Goal: Task Accomplishment & Management: Complete application form

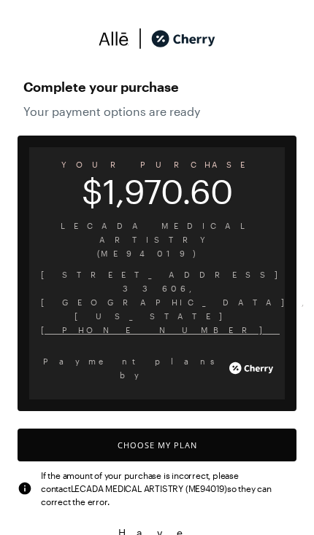
click at [192, 429] on button "Choose My Plan" at bounding box center [157, 445] width 279 height 33
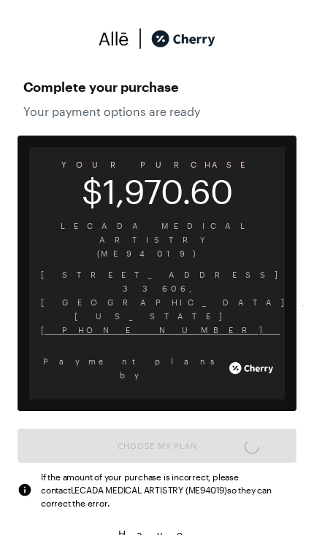
scroll to position [1205, 0]
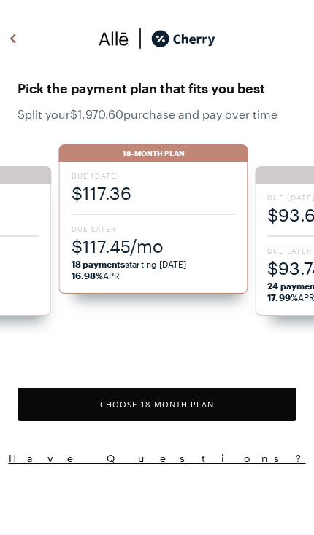
click at [182, 255] on span "$117.45/mo" at bounding box center [153, 246] width 164 height 24
click at [182, 411] on button "Choose 18 -Month Plan" at bounding box center [157, 404] width 279 height 33
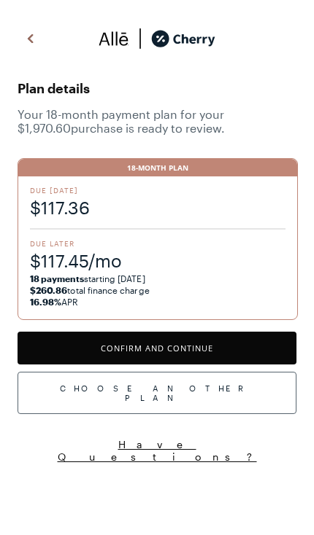
click at [211, 354] on button "Confirm and Continue" at bounding box center [157, 348] width 279 height 33
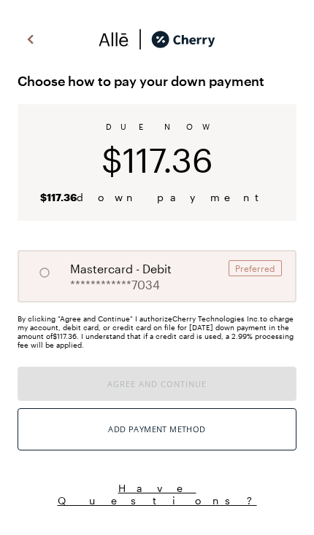
radio input "true"
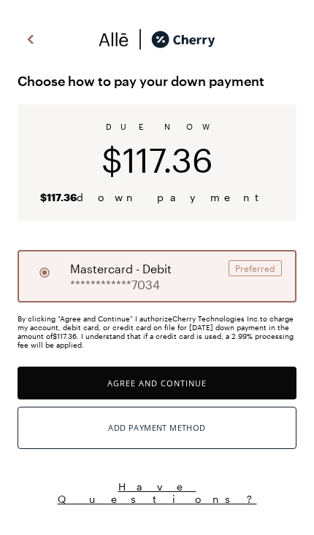
click at [201, 384] on button "Agree and Continue" at bounding box center [157, 383] width 279 height 33
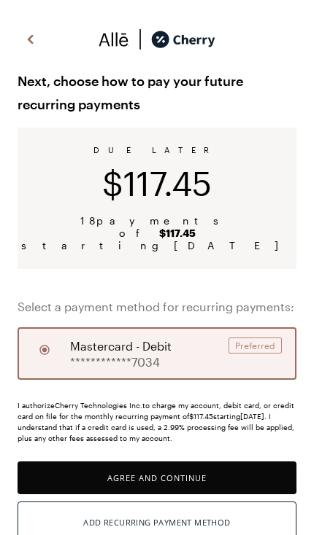
click at [166, 466] on button "Agree and Continue" at bounding box center [157, 478] width 279 height 33
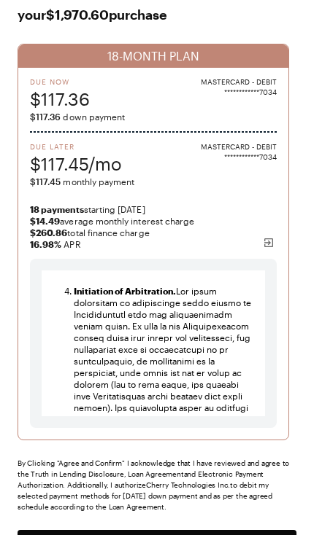
scroll to position [97, 0]
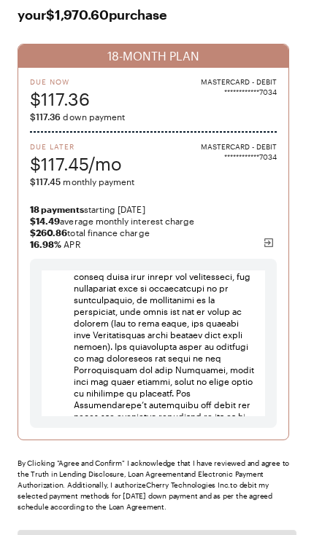
scroll to position [8411, 0]
